Goal: Transaction & Acquisition: Purchase product/service

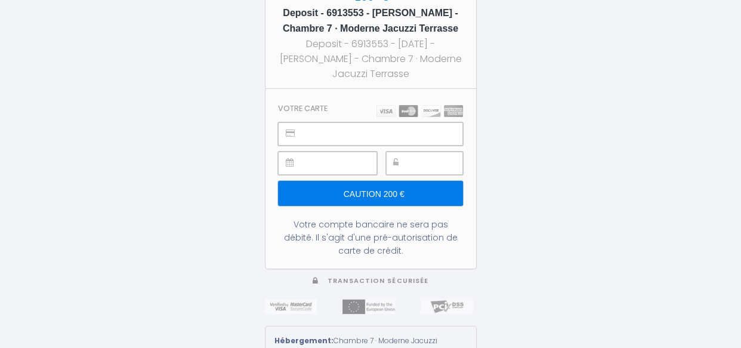
type input "Caution 200 €"
